Goal: Check status: Check status

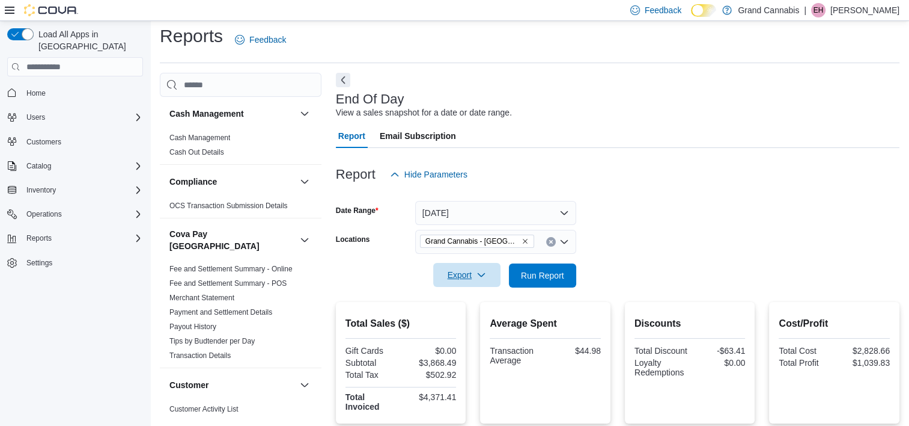
scroll to position [781, 0]
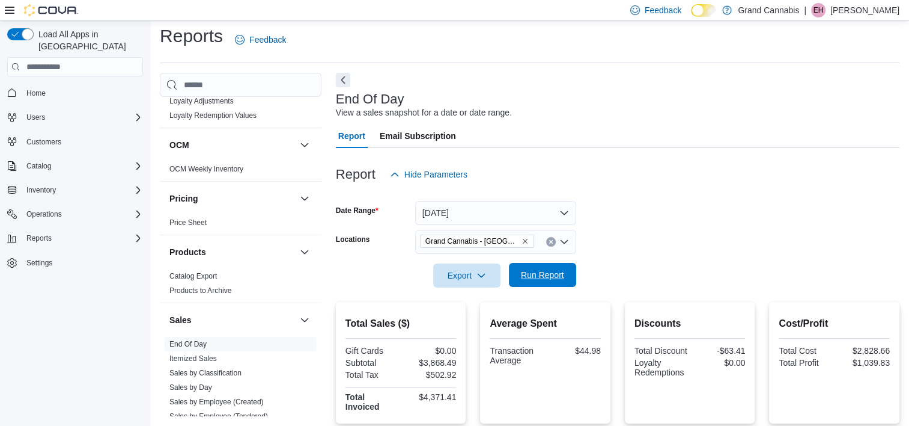
click at [530, 266] on span "Run Report" at bounding box center [542, 275] width 53 height 24
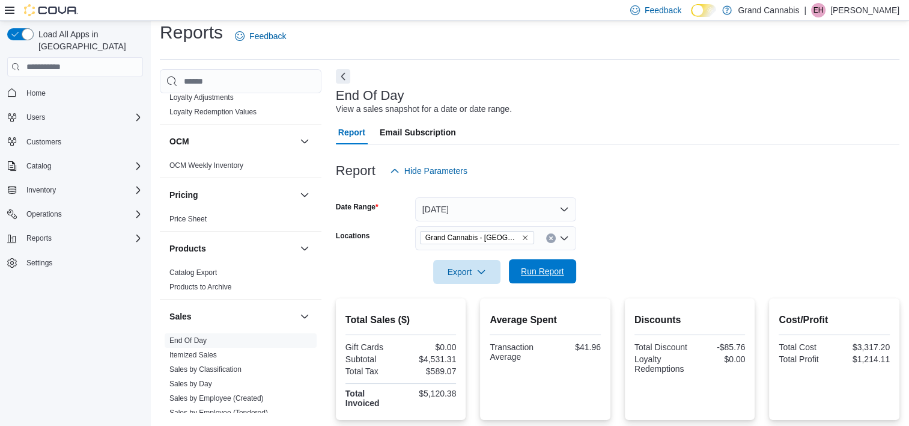
scroll to position [0, 0]
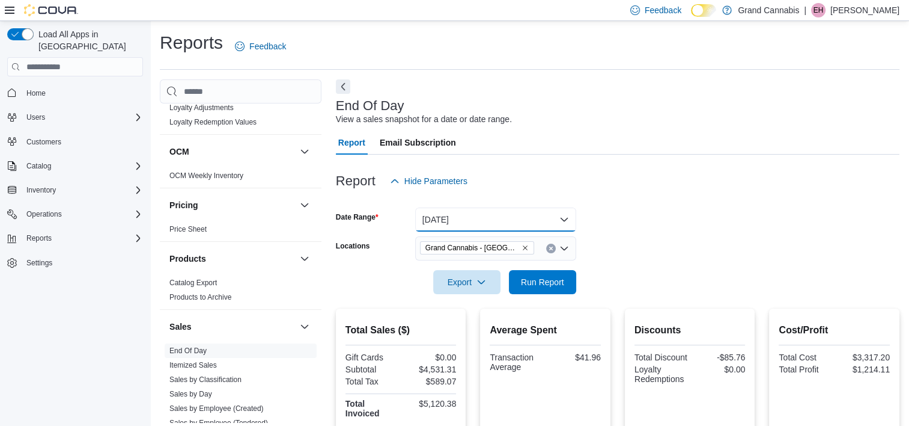
click at [478, 212] on button "[DATE]" at bounding box center [495, 219] width 161 height 24
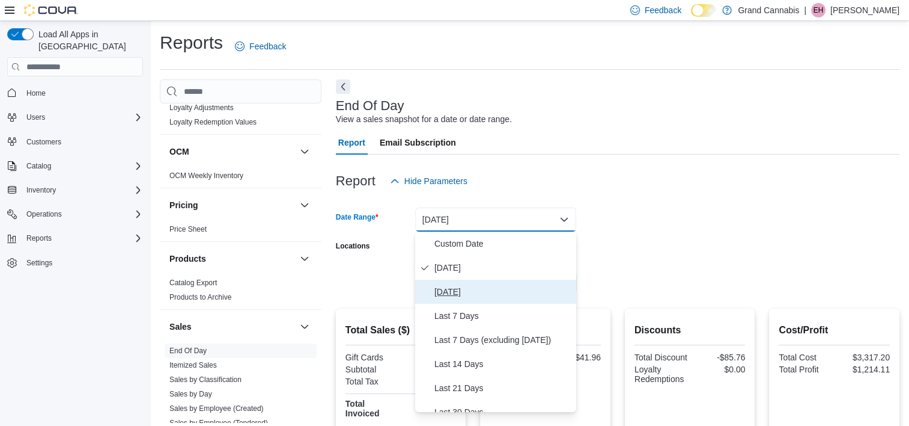
click at [475, 283] on button "[DATE]" at bounding box center [495, 292] width 161 height 24
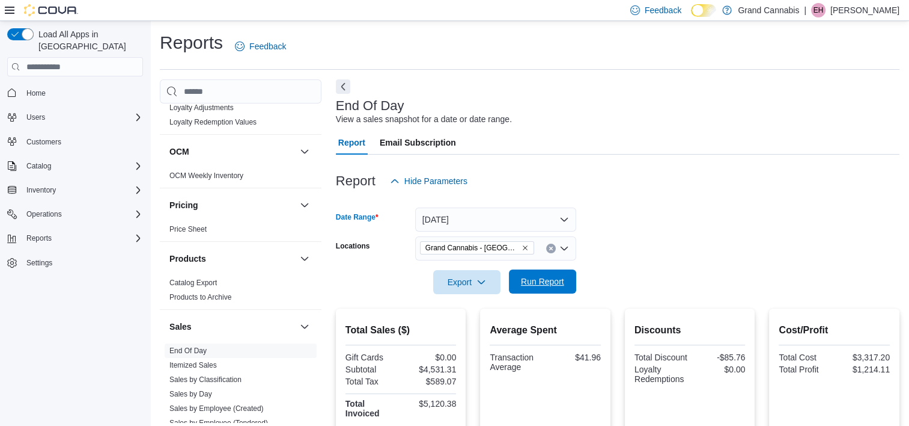
click at [522, 270] on div "Export Run Report" at bounding box center [456, 282] width 240 height 24
click at [528, 277] on span "Run Report" at bounding box center [542, 281] width 43 height 12
click at [483, 222] on button "[DATE]" at bounding box center [495, 219] width 161 height 24
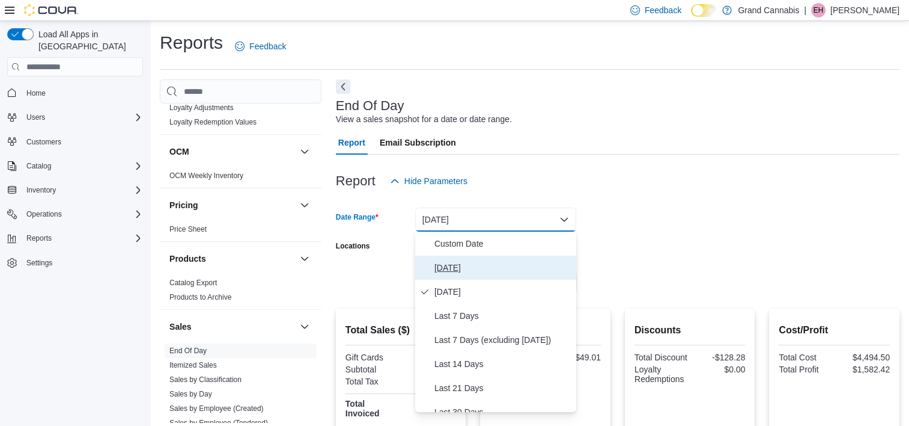
click at [469, 273] on span "[DATE]" at bounding box center [503, 267] width 137 height 14
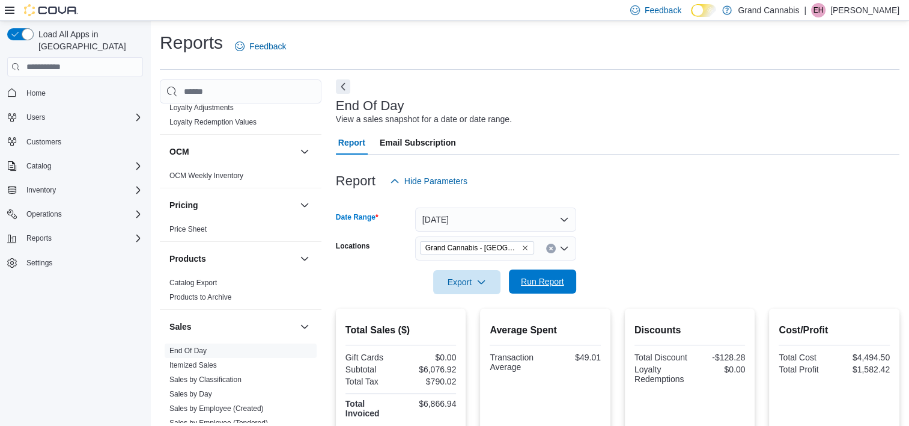
click at [524, 286] on span "Run Report" at bounding box center [542, 281] width 43 height 12
